Goal: Task Accomplishment & Management: Manage account settings

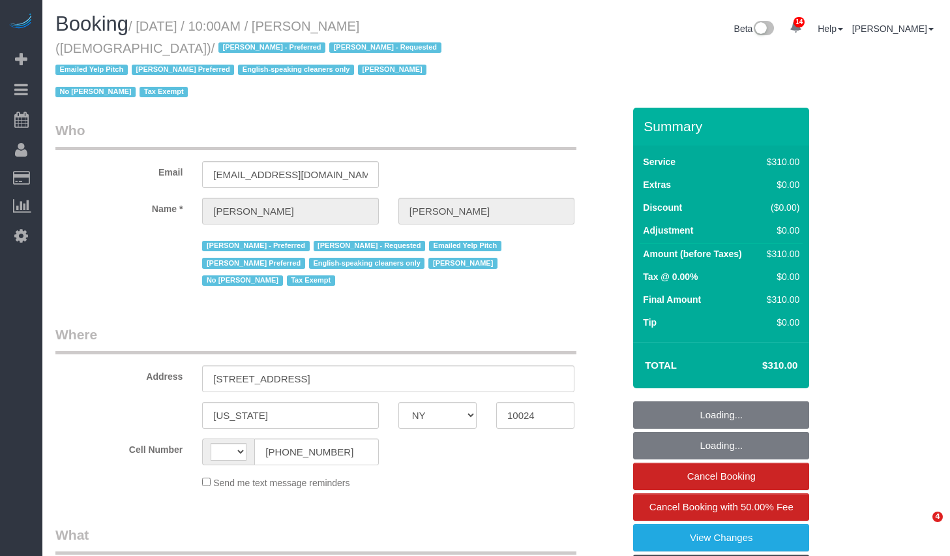
select select "NY"
select select "object:515"
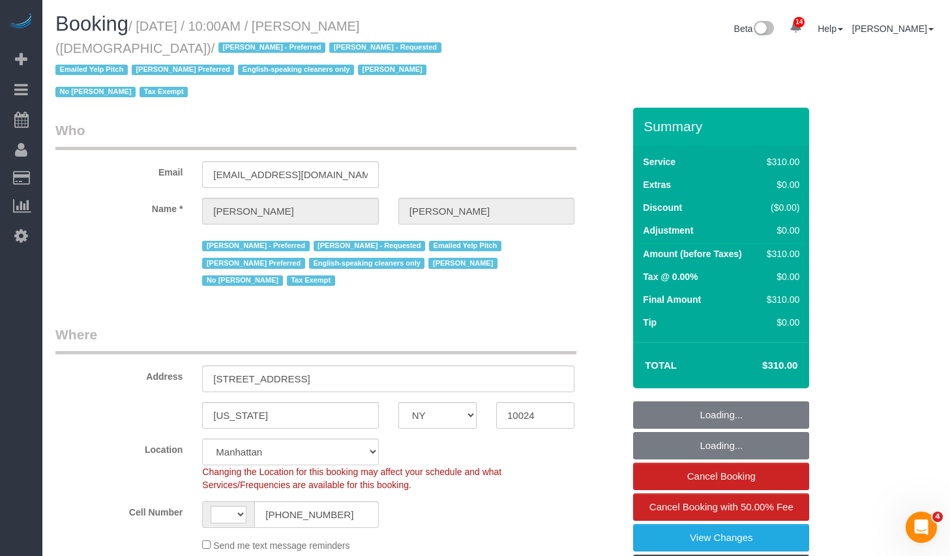
select select "string:[GEOGRAPHIC_DATA]"
select select "300"
select select "object:837"
select select "spot1"
select select "number:89"
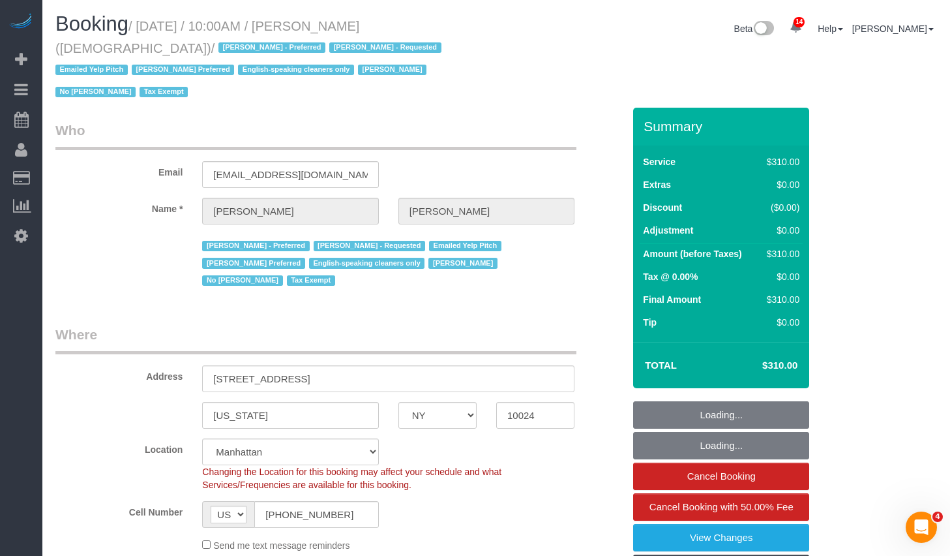
select select "number:90"
select select "number:15"
select select "number:7"
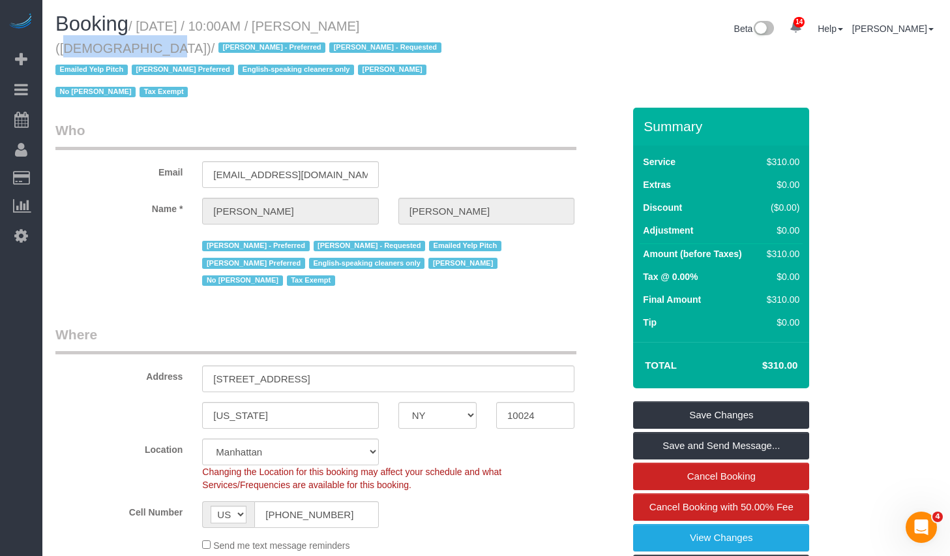
drag, startPoint x: 345, startPoint y: 23, endPoint x: 489, endPoint y: 45, distance: 145.1
click at [426, 31] on small "/ [DATE] / 10:00AM / [PERSON_NAME] ([DEMOGRAPHIC_DATA]) / [PERSON_NAME] - Prefe…" at bounding box center [250, 59] width 390 height 81
copy small "[PERSON_NAME]"
drag, startPoint x: 144, startPoint y: 27, endPoint x: 429, endPoint y: 31, distance: 284.4
click at [429, 31] on small "/ [DATE] / 10:00AM / [PERSON_NAME] ([DEMOGRAPHIC_DATA]) / [PERSON_NAME] - Prefe…" at bounding box center [250, 59] width 390 height 81
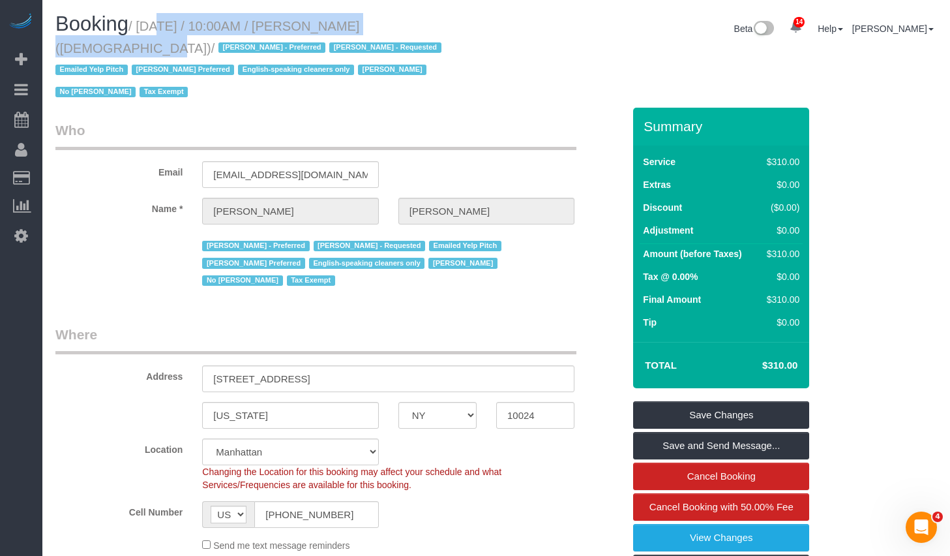
copy small "[DATE] / 10:00AM / [PERSON_NAME]"
